Goal: Communication & Community: Answer question/provide support

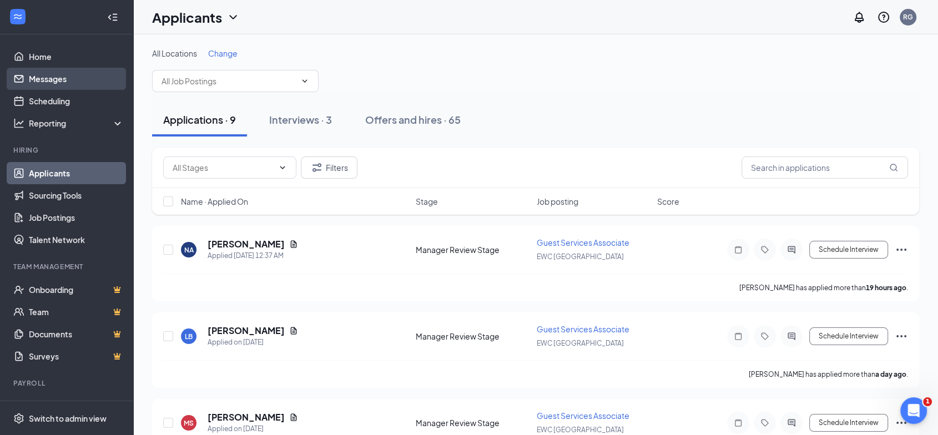
click at [42, 79] on link "Messages" at bounding box center [76, 79] width 95 height 22
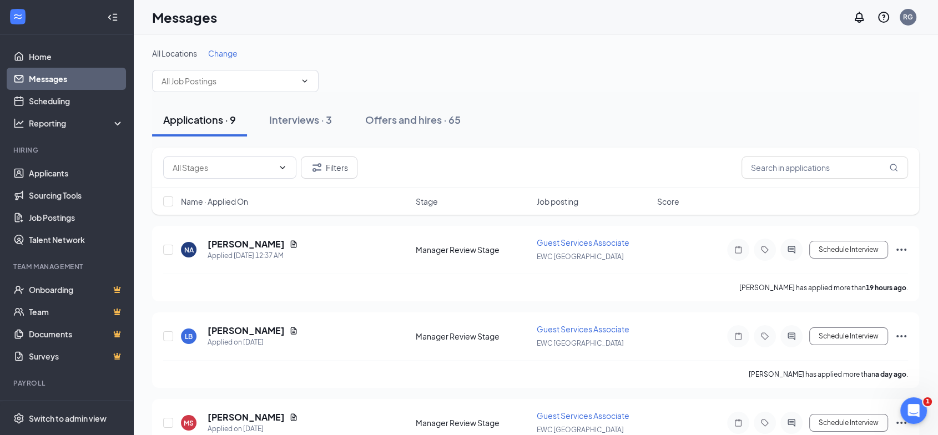
click at [58, 80] on link "Messages" at bounding box center [76, 79] width 95 height 22
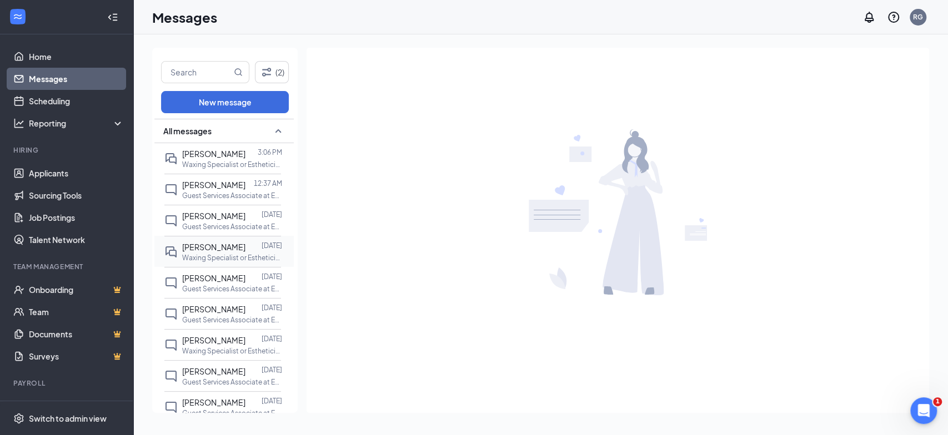
click at [203, 252] on div "[PERSON_NAME]" at bounding box center [213, 247] width 63 height 12
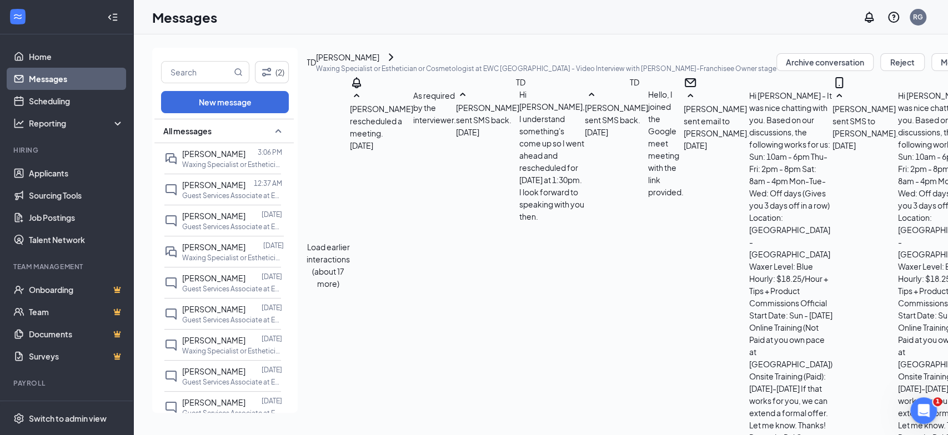
scroll to position [1457, 0]
paste textarea "Okay I tweaked her schedule to: Sundays 10-6:30pm Mondays OFF Tuesdays 8-2:30pm…"
drag, startPoint x: 336, startPoint y: 319, endPoint x: 495, endPoint y: 320, distance: 158.8
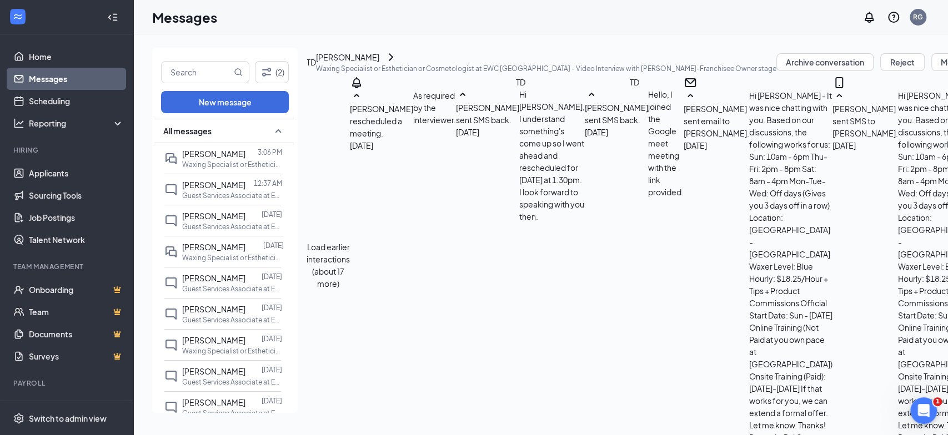
type textarea "How about this schedule? Sundays 10-6:30pm Mondays OFF Tuesdays 8-2:30pm Wednes…"
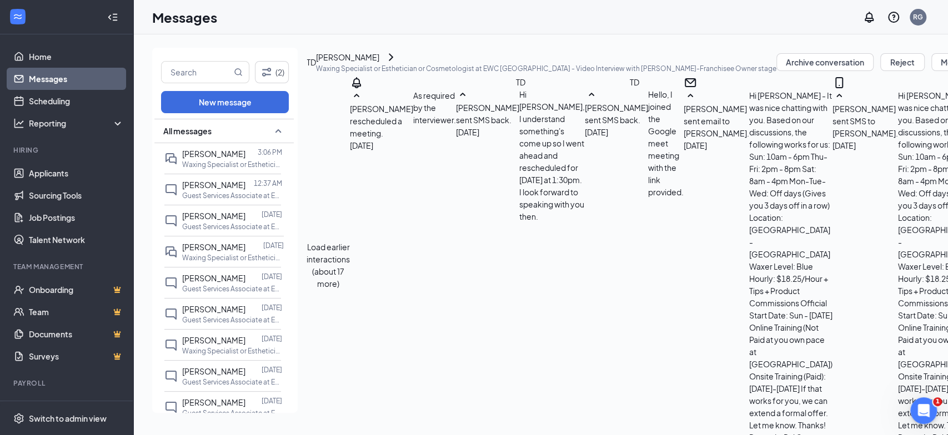
checkbox input "true"
drag, startPoint x: 211, startPoint y: 154, endPoint x: 224, endPoint y: 160, distance: 14.2
click at [211, 154] on span "[PERSON_NAME]" at bounding box center [213, 154] width 63 height 10
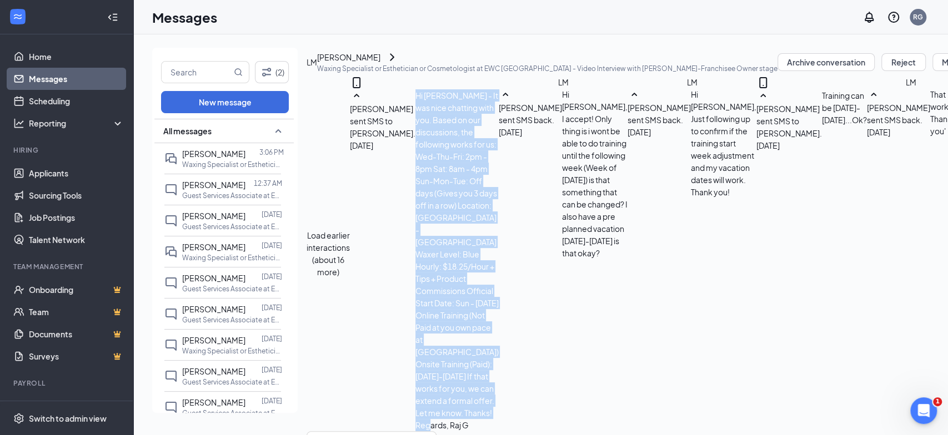
scroll to position [207, 0]
drag, startPoint x: 481, startPoint y: 177, endPoint x: 579, endPoint y: 155, distance: 100.6
click at [499, 155] on div "Hi [PERSON_NAME] - It was nice chatting with you. Based on our discussions, the…" at bounding box center [456, 260] width 83 height 342
copy span "Hi [PERSON_NAME] - It was nice chatting with you. Based on our discussions, the…"
